Goal: Navigation & Orientation: Find specific page/section

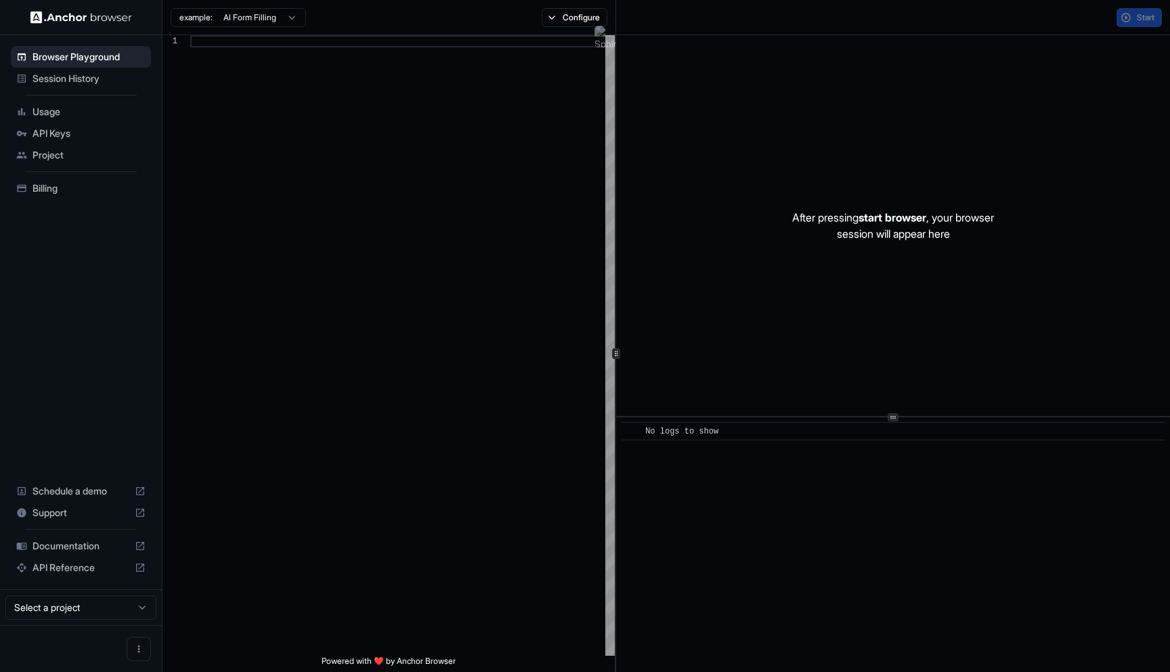
scroll to position [85, 0]
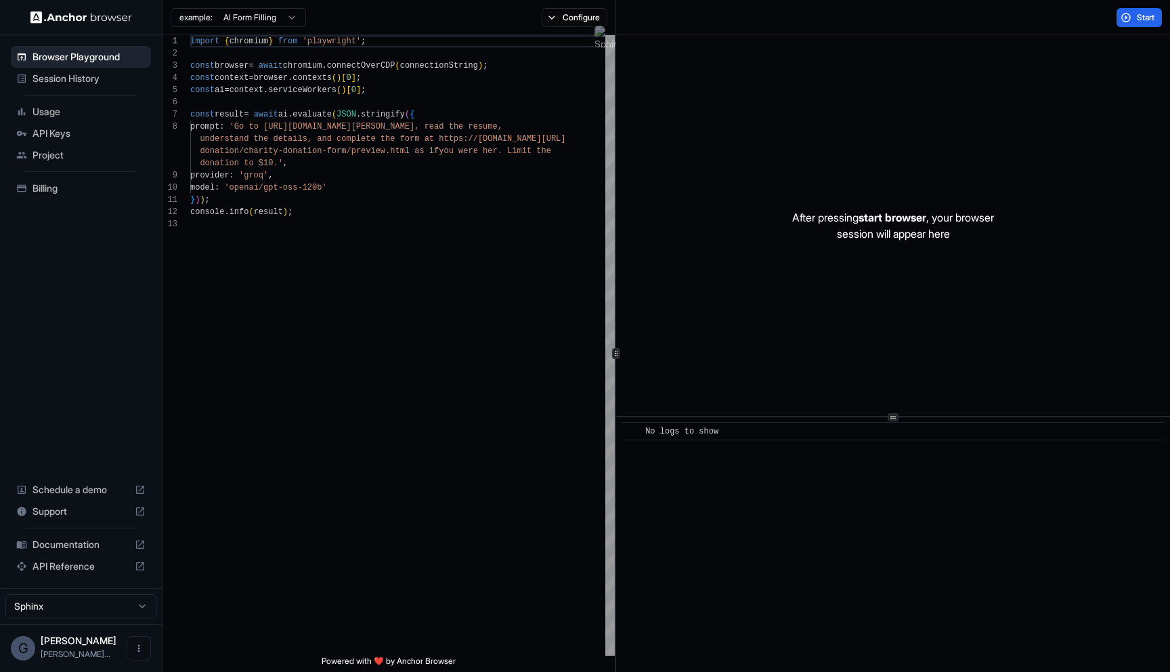
click at [54, 154] on span "Project" at bounding box center [89, 155] width 113 height 14
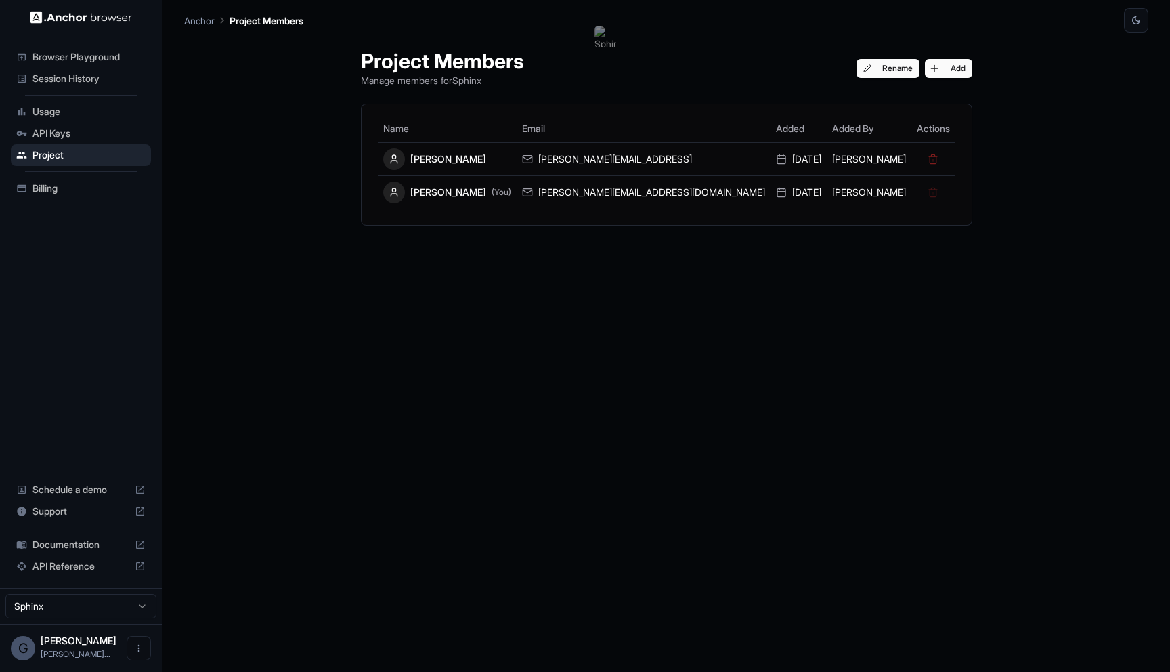
click at [68, 179] on div "Billing" at bounding box center [81, 188] width 140 height 22
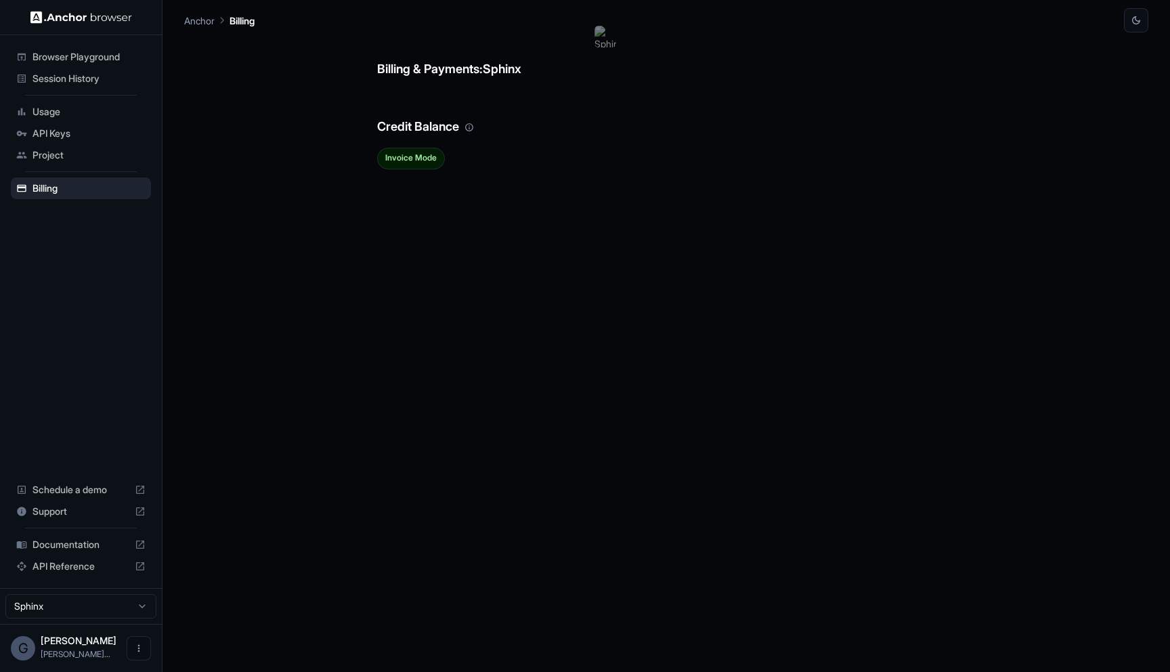
click at [112, 116] on span "Usage" at bounding box center [89, 112] width 113 height 14
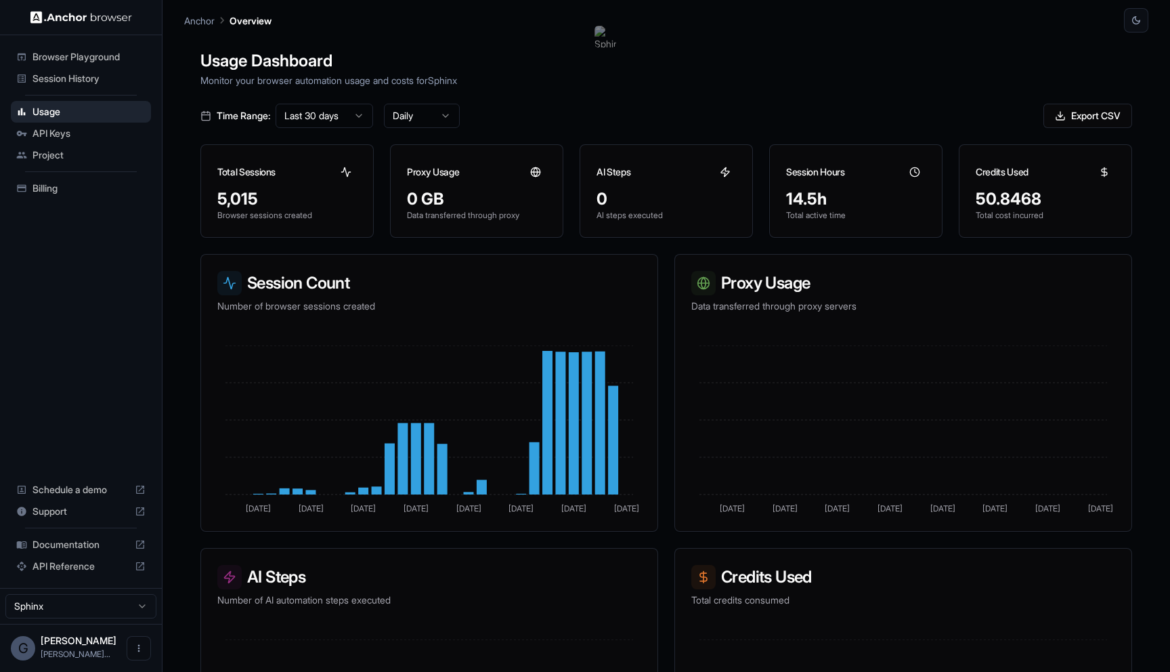
click at [42, 59] on span "Browser Playground" at bounding box center [89, 57] width 113 height 14
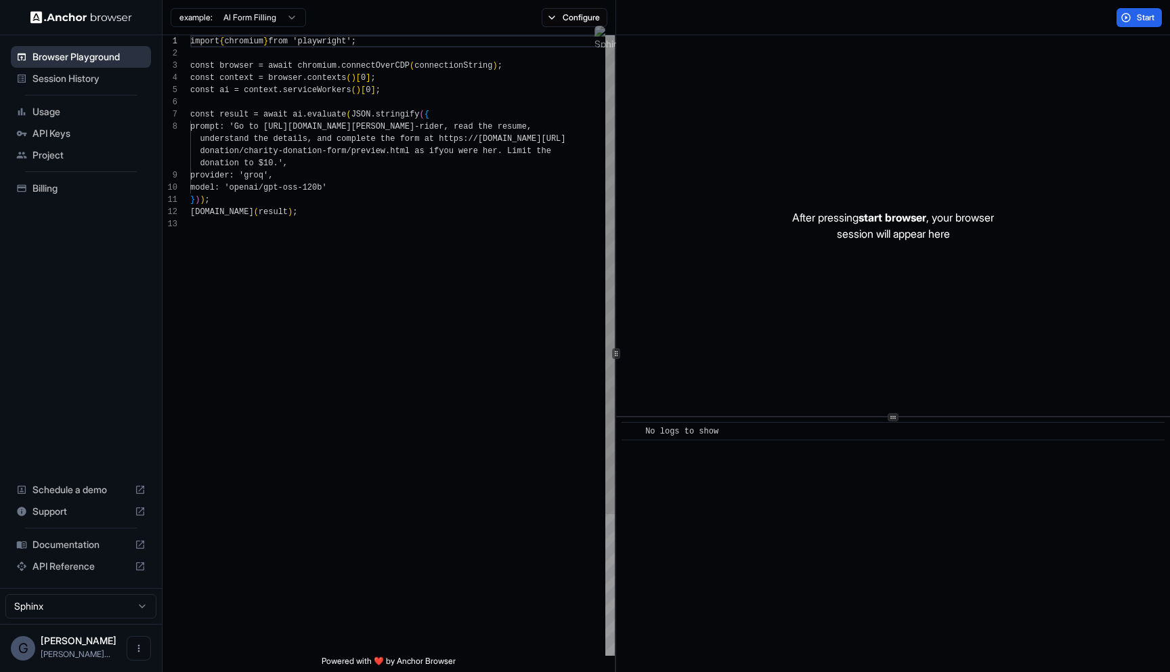
scroll to position [85, 0]
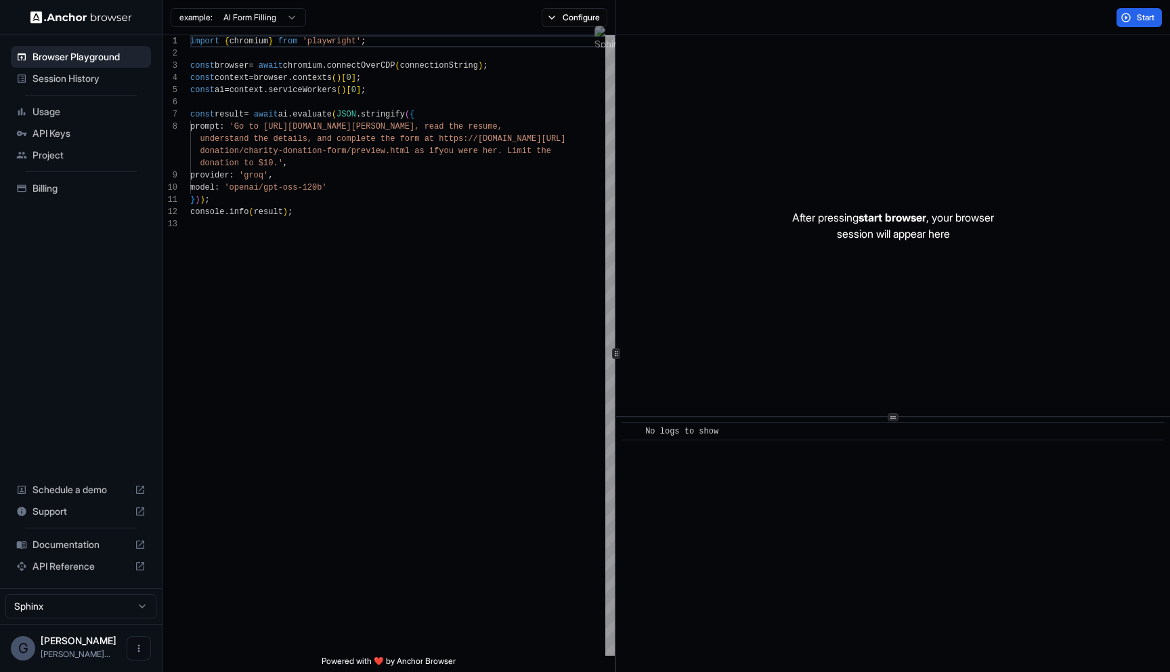
click at [57, 75] on span "Session History" at bounding box center [89, 79] width 113 height 14
